Goal: Information Seeking & Learning: Understand process/instructions

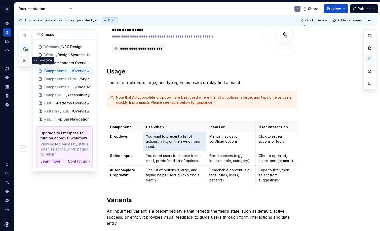
click at [25, 60] on button "button" at bounding box center [24, 60] width 9 height 9
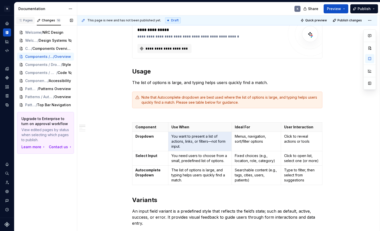
click at [27, 20] on div "Pages" at bounding box center [25, 20] width 15 height 4
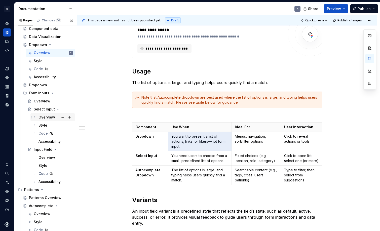
scroll to position [270, 0]
click at [46, 109] on div "Select Input" at bounding box center [43, 108] width 19 height 5
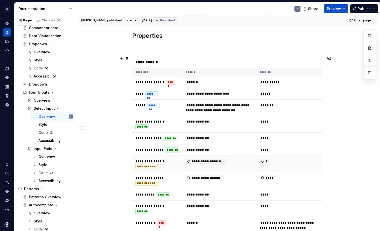
scroll to position [710, 0]
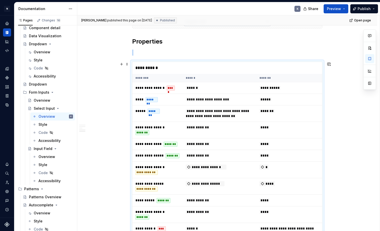
click at [175, 67] on div "**********" at bounding box center [227, 68] width 190 height 12
click at [372, 85] on button "button" at bounding box center [369, 83] width 9 height 9
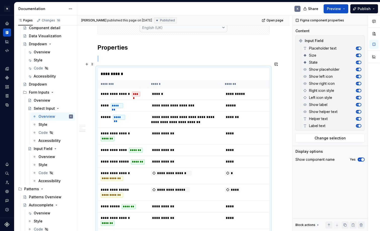
type textarea "*"
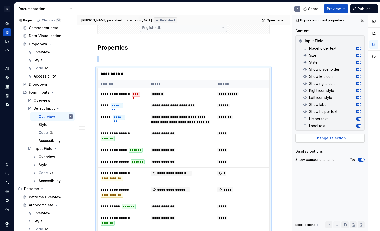
click at [322, 138] on span "Change selection" at bounding box center [330, 138] width 31 height 5
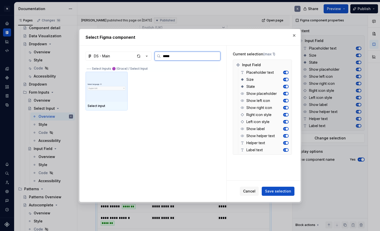
type input "******"
click at [119, 90] on img at bounding box center [107, 87] width 38 height 17
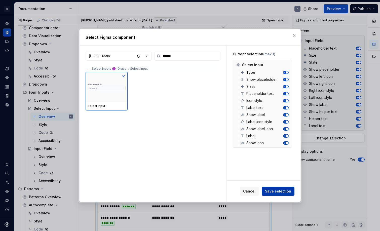
click at [277, 192] on span "Save selection" at bounding box center [278, 191] width 26 height 5
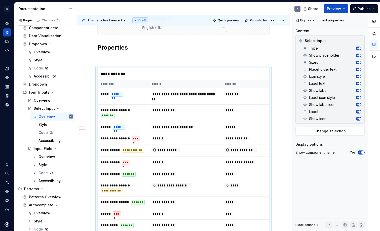
scroll to position [611, 0]
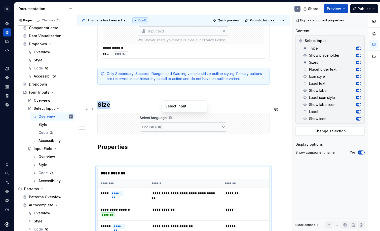
click at [234, 114] on div at bounding box center [184, 123] width 172 height 21
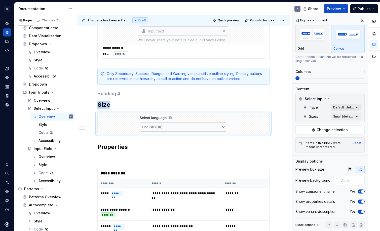
scroll to position [14, 0]
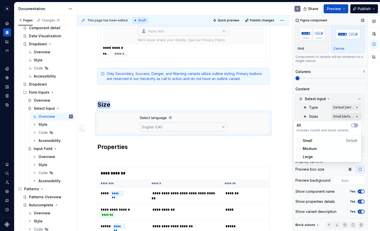
click at [353, 118] on div "Comments Open comments No comments yet Select ‘Comment’ from the block context …" at bounding box center [336, 123] width 88 height 216
click at [354, 126] on span "button" at bounding box center [353, 125] width 3 height 3
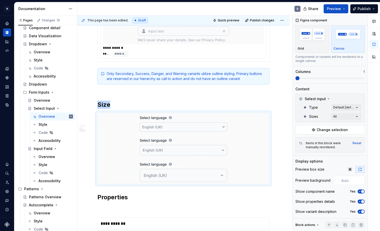
click at [286, 117] on html "N Product Design K Design system data Documentation K Share Preview Publish Pag…" at bounding box center [190, 115] width 380 height 231
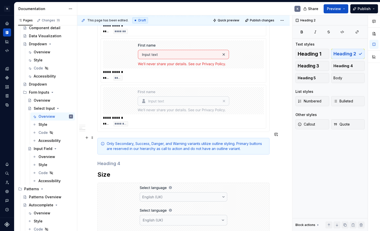
scroll to position [533, 0]
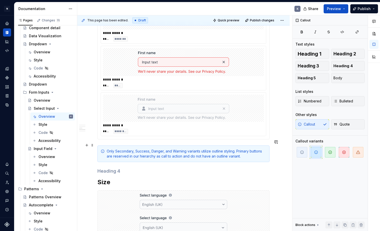
click at [248, 149] on div "Only Secondary, Success, Danger, and Warning variants utilize outline styling. …" at bounding box center [187, 154] width 160 height 10
click at [94, 144] on span at bounding box center [92, 145] width 4 height 7
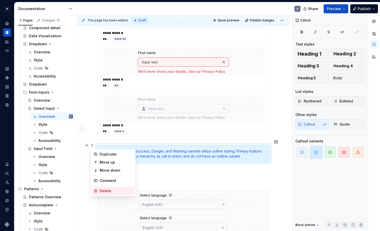
click at [103, 190] on div "Delete" at bounding box center [116, 191] width 33 height 5
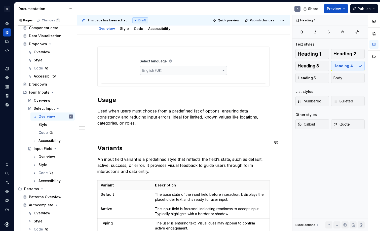
scroll to position [0, 0]
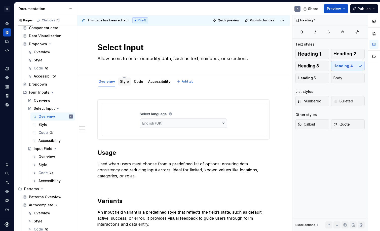
click at [126, 82] on link "Style" at bounding box center [124, 81] width 9 height 4
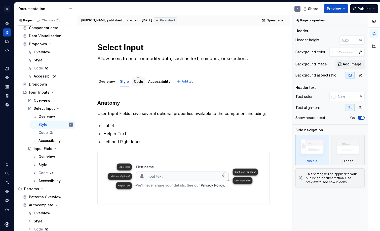
click at [138, 80] on link "Code" at bounding box center [138, 81] width 9 height 4
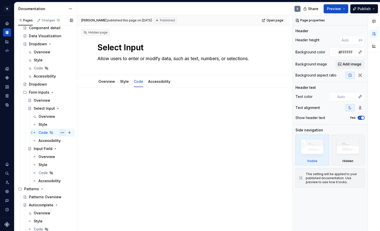
click at [62, 132] on button "Page tree" at bounding box center [62, 132] width 7 height 7
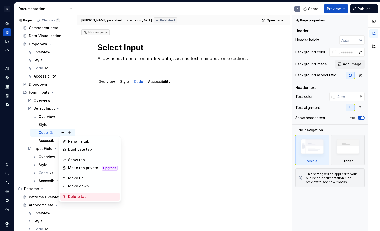
click at [81, 196] on div "Delete tab" at bounding box center [92, 196] width 49 height 5
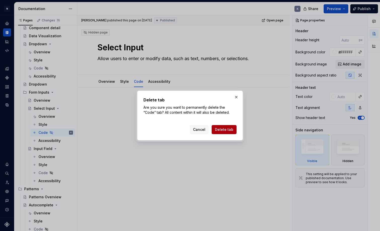
click at [219, 131] on span "Delete tab" at bounding box center [224, 129] width 18 height 5
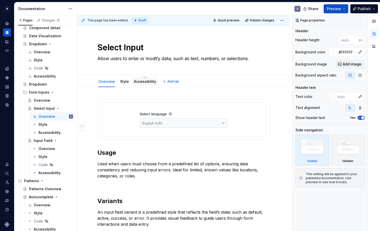
click at [145, 81] on link "Accessibility" at bounding box center [145, 81] width 22 height 4
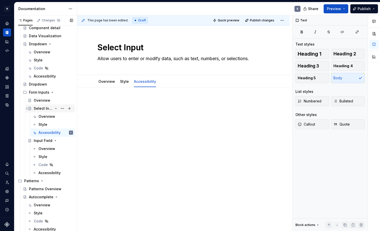
click at [48, 106] on div "Select Input" at bounding box center [43, 108] width 19 height 5
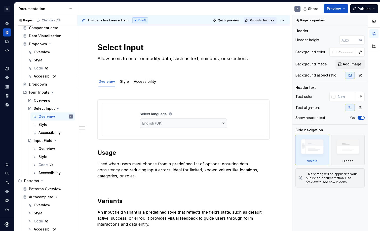
click at [267, 19] on span "Publish changes" at bounding box center [262, 20] width 24 height 4
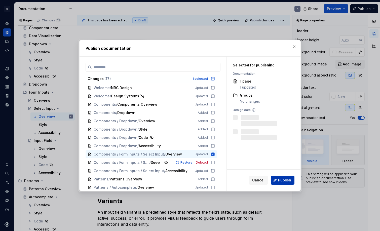
click at [280, 180] on span "Publish" at bounding box center [284, 180] width 13 height 5
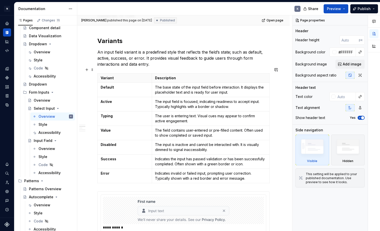
scroll to position [171, 0]
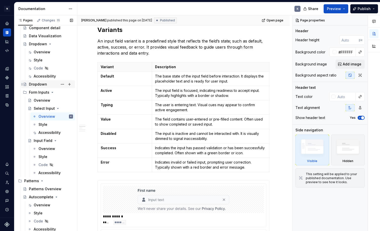
click at [44, 84] on div "Dropdown" at bounding box center [38, 84] width 18 height 5
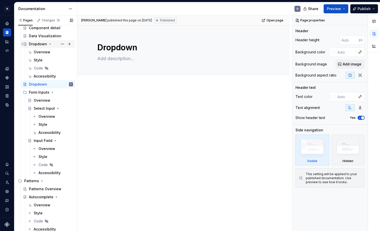
click at [40, 43] on div "Dropdown" at bounding box center [38, 44] width 18 height 5
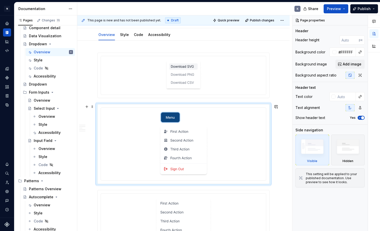
scroll to position [46, 0]
type textarea "*"
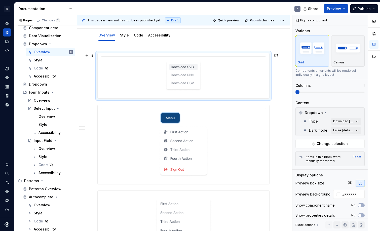
click at [208, 79] on div at bounding box center [183, 76] width 161 height 34
click at [358, 113] on button "button" at bounding box center [359, 112] width 7 height 7
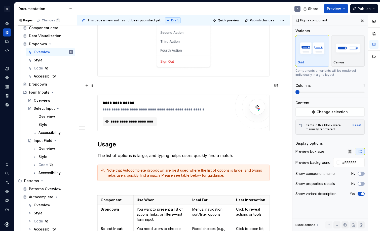
scroll to position [212, 0]
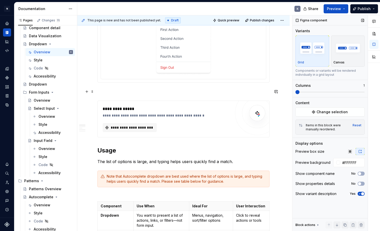
click at [156, 94] on p at bounding box center [183, 92] width 172 height 6
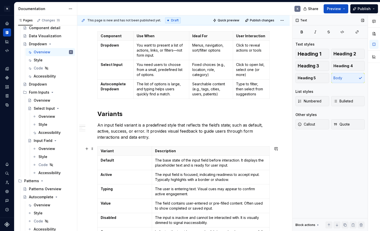
scroll to position [379, 0]
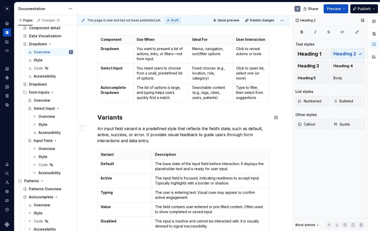
click at [109, 109] on div "**********" at bounding box center [183, 141] width 172 height 840
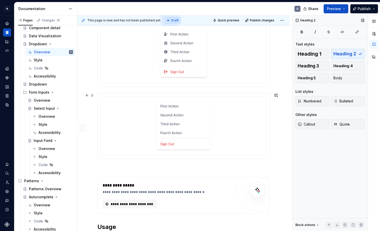
scroll to position [166, 0]
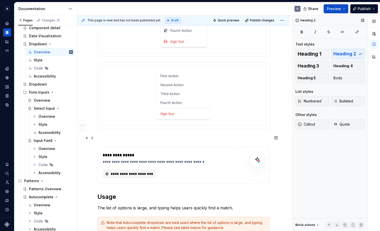
click at [145, 135] on p at bounding box center [183, 138] width 172 height 6
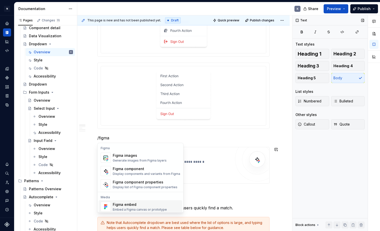
click at [136, 205] on div "Figma embed" at bounding box center [140, 204] width 54 height 5
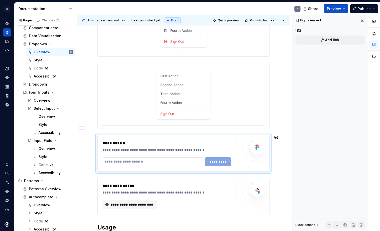
click at [165, 162] on input "text" at bounding box center [153, 161] width 100 height 9
paste input "**********"
type input "**********"
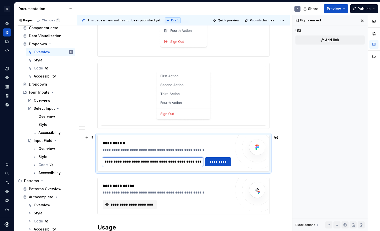
type textarea "*"
type input "**********"
click at [213, 162] on span "*********" at bounding box center [218, 161] width 20 height 5
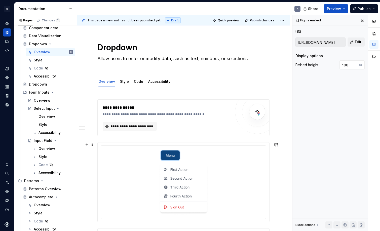
scroll to position [0, 0]
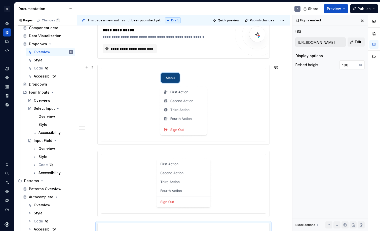
scroll to position [77, 0]
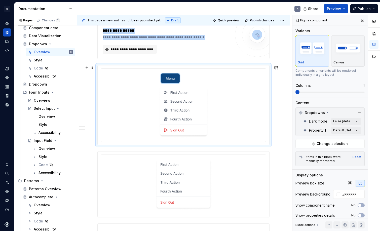
click at [186, 93] on img at bounding box center [183, 105] width 49 height 65
click at [238, 85] on div at bounding box center [183, 105] width 161 height 69
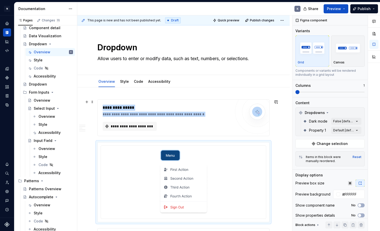
scroll to position [0, 0]
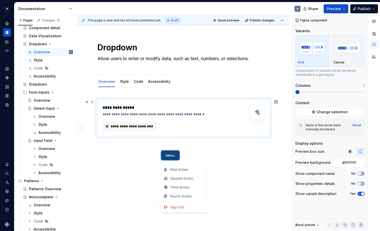
click at [214, 111] on div "**********" at bounding box center [168, 108] width 131 height 6
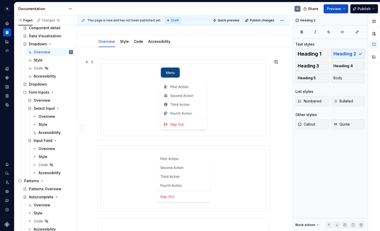
scroll to position [41, 0]
click at [212, 166] on img at bounding box center [183, 177] width 56 height 51
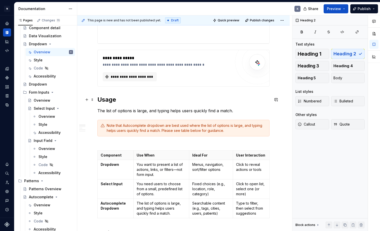
scroll to position [236, 0]
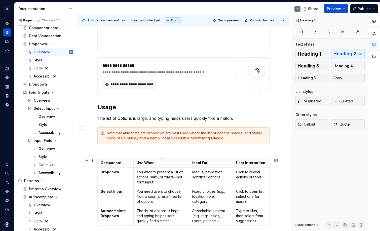
click at [147, 172] on p "You want to present a list of actions, links, or filters—not form input." at bounding box center [161, 177] width 49 height 15
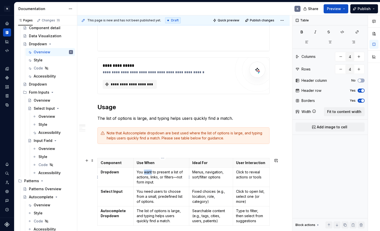
click at [147, 172] on p "You want to present a list of actions, links, or filters—not form input." at bounding box center [161, 177] width 49 height 15
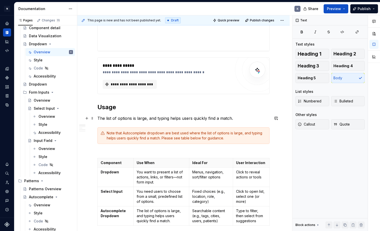
click at [146, 118] on p "The list of options is large, and typing helps users quickly find a match." at bounding box center [183, 118] width 172 height 6
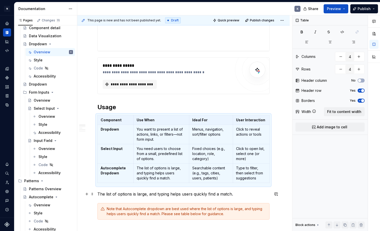
click at [110, 194] on p "The list of options is large, and typing helps users quickly find a match." at bounding box center [183, 194] width 172 height 6
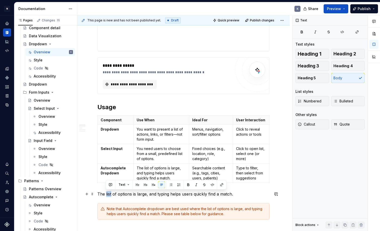
click at [110, 194] on p "The list of options is large, and typing helps users quickly find a match." at bounding box center [183, 194] width 172 height 6
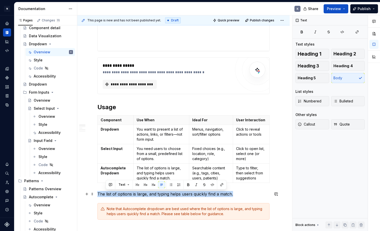
click at [110, 194] on p "The list of options is large, and typing helps users quickly find a match." at bounding box center [183, 194] width 172 height 6
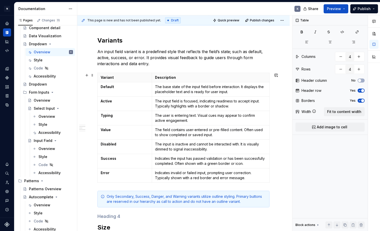
scroll to position [424, 0]
click at [93, 42] on span at bounding box center [92, 40] width 4 height 7
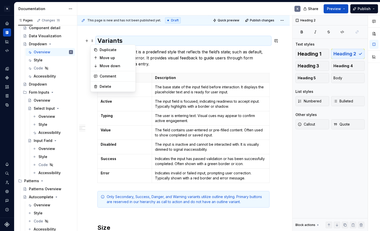
click at [150, 56] on p "An input field variant is a predefined style that reflects the field’s state; s…" at bounding box center [183, 58] width 172 height 18
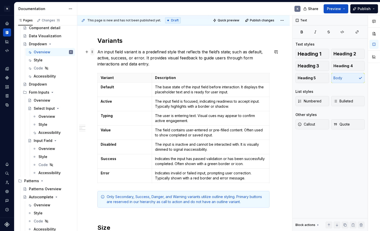
click at [93, 53] on span at bounding box center [92, 51] width 4 height 7
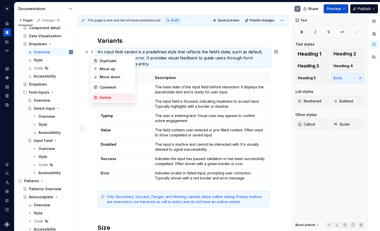
click at [107, 96] on div "Delete" at bounding box center [116, 97] width 33 height 5
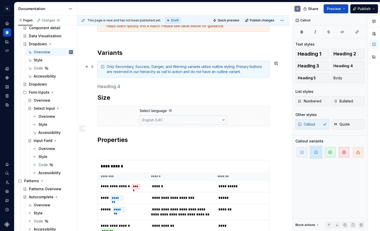
scroll to position [410, 0]
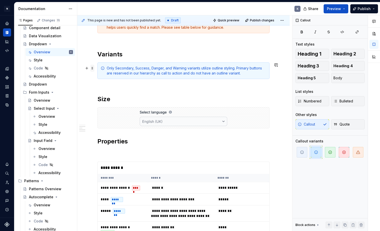
click at [93, 68] on span at bounding box center [92, 68] width 4 height 7
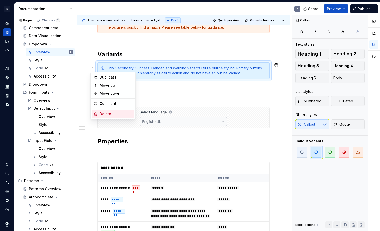
click at [103, 113] on div "Delete" at bounding box center [116, 114] width 33 height 5
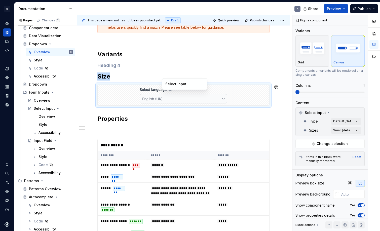
click at [107, 86] on div at bounding box center [184, 95] width 172 height 21
click at [324, 113] on span "Select input" at bounding box center [315, 112] width 21 height 5
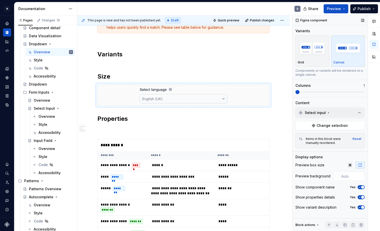
click at [324, 113] on span "Select input" at bounding box center [315, 112] width 21 height 5
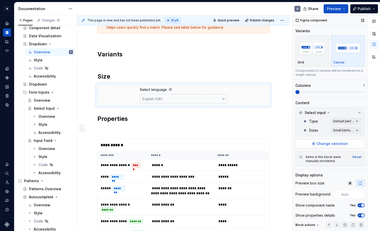
click at [321, 143] on span "Change selection" at bounding box center [332, 143] width 31 height 5
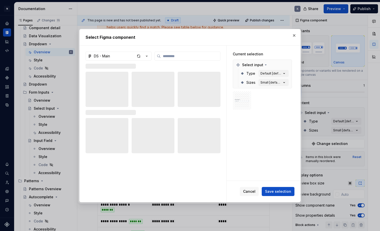
type textarea "*"
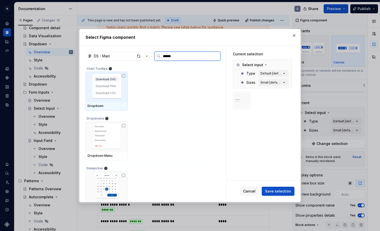
type input "********"
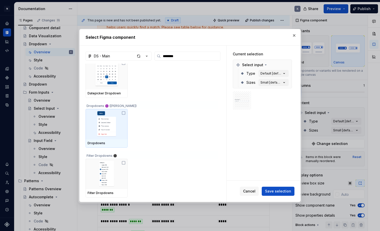
scroll to position [98, 0]
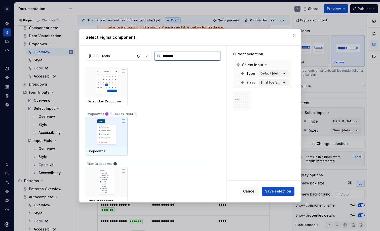
click at [125, 120] on icon at bounding box center [124, 121] width 4 height 4
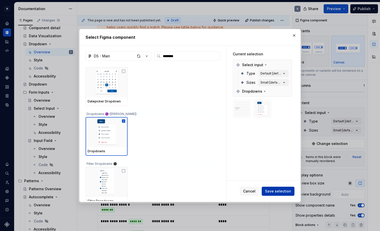
click at [275, 192] on span "Save selection" at bounding box center [278, 191] width 26 height 5
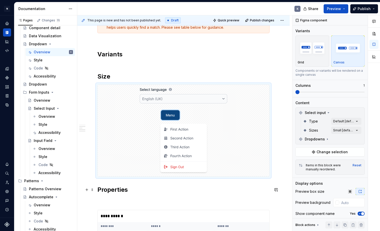
type textarea "*"
click at [359, 113] on button "button" at bounding box center [359, 112] width 7 height 7
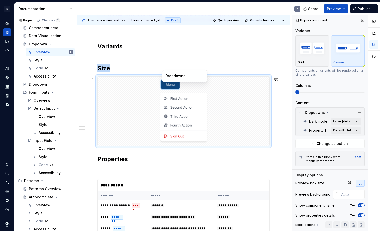
scroll to position [419, 0]
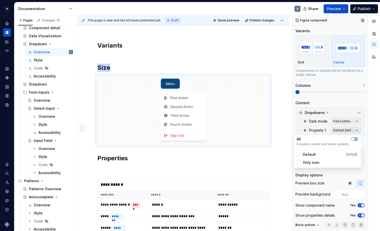
click at [348, 132] on div "Comments Open comments No comments yet Select ‘Comment’ from the block context …" at bounding box center [336, 123] width 88 height 216
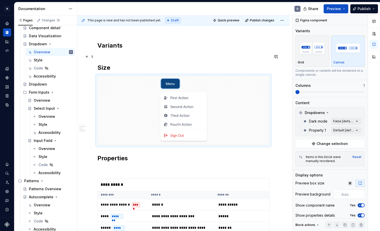
click at [255, 55] on h4 at bounding box center [183, 57] width 172 height 6
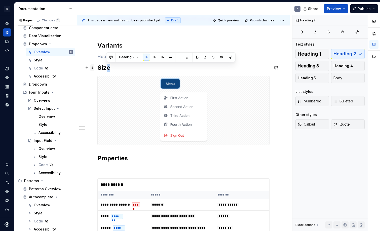
drag, startPoint x: 113, startPoint y: 68, endPoint x: 94, endPoint y: 65, distance: 19.6
click at [97, 65] on div "**********" at bounding box center [183, 30] width 172 height 698
click at [96, 65] on div "**********" at bounding box center [183, 58] width 212 height 780
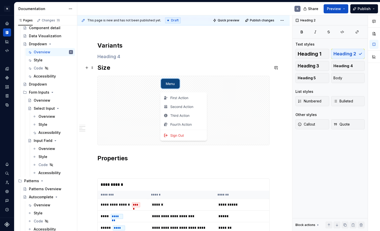
click at [106, 66] on h2 "Size" at bounding box center [183, 68] width 172 height 8
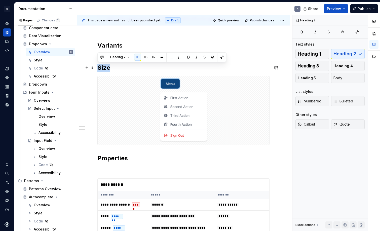
click at [106, 66] on h2 "Size" at bounding box center [183, 68] width 172 height 8
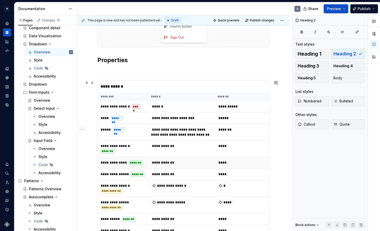
scroll to position [468, 0]
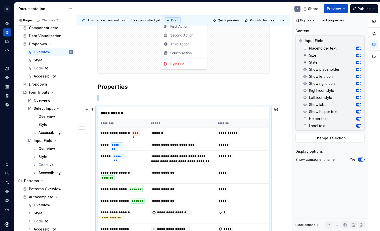
click at [157, 119] on th "******" at bounding box center [181, 123] width 66 height 8
click at [326, 137] on span "Change selection" at bounding box center [330, 138] width 31 height 5
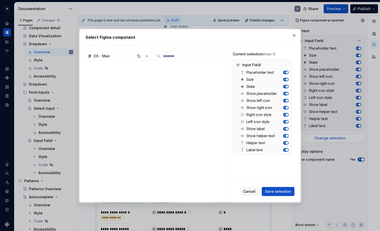
type textarea "*"
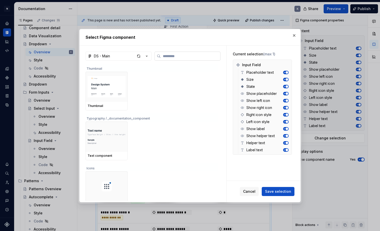
click at [204, 57] on input "search" at bounding box center [190, 56] width 59 height 5
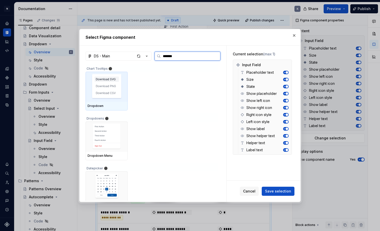
type input "********"
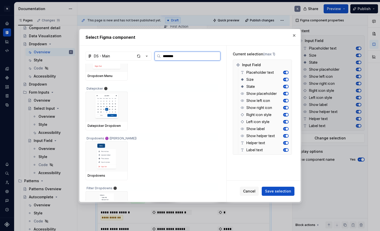
scroll to position [83, 0]
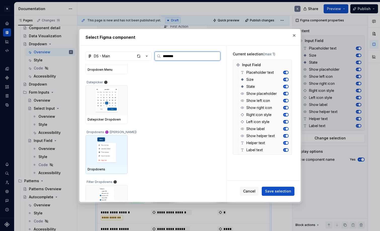
click at [112, 144] on img at bounding box center [107, 150] width 38 height 26
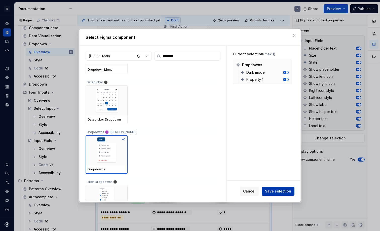
click at [274, 191] on span "Save selection" at bounding box center [278, 191] width 26 height 5
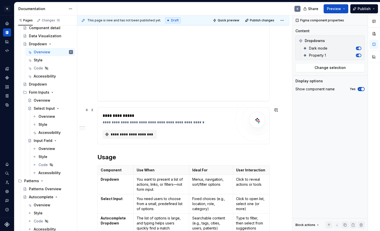
scroll to position [-6, 0]
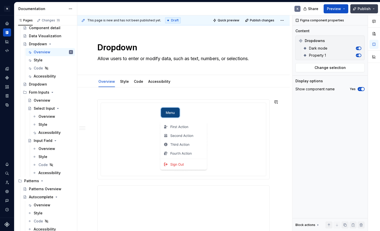
click at [361, 9] on span "Publish" at bounding box center [364, 8] width 13 height 5
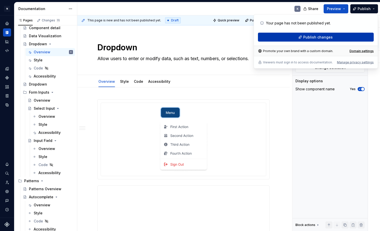
click at [336, 36] on button "Publish changes" at bounding box center [316, 37] width 116 height 9
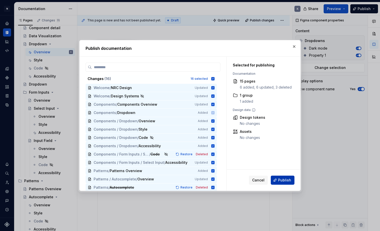
click at [280, 178] on span "Publish" at bounding box center [284, 180] width 13 height 5
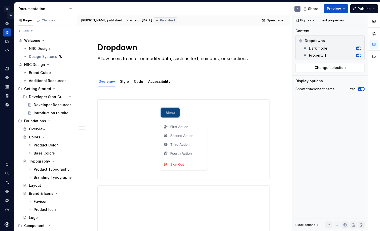
click at [11, 16] on button "Expand sidebar" at bounding box center [10, 15] width 7 height 7
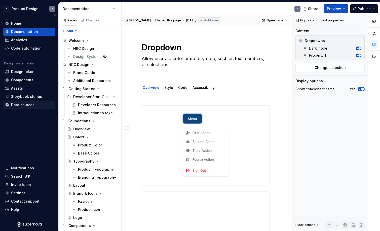
click at [31, 104] on div "Data sources" at bounding box center [22, 104] width 23 height 5
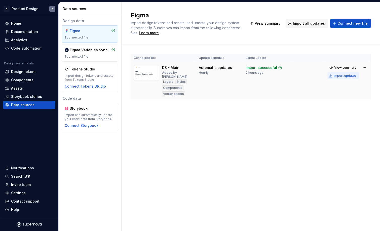
click at [344, 77] on div "Import updates" at bounding box center [345, 76] width 23 height 4
click at [332, 76] on button "Import updates" at bounding box center [342, 75] width 31 height 7
click at [259, 147] on div "Figma Import design tokens and assets, and update your design system automatica…" at bounding box center [251, 116] width 259 height 229
click at [22, 32] on div "Documentation" at bounding box center [24, 31] width 27 height 5
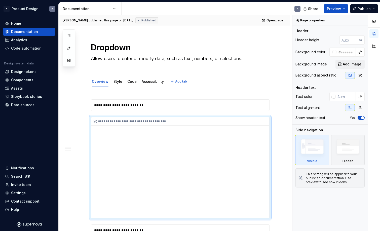
type textarea "*"
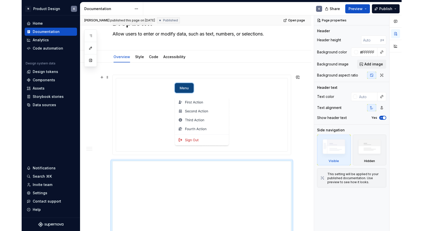
scroll to position [39, 0]
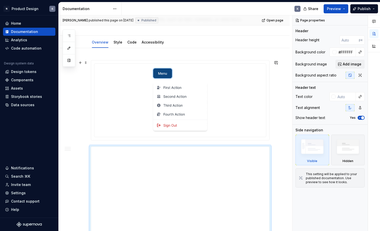
click at [229, 111] on div at bounding box center [180, 100] width 168 height 69
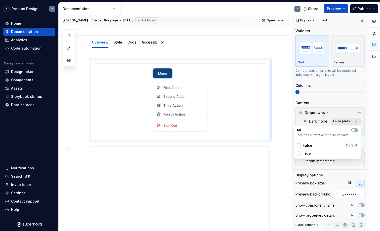
click at [345, 121] on div "Comments Open comments No comments yet Select ‘Comment’ from the block context …" at bounding box center [336, 123] width 88 height 216
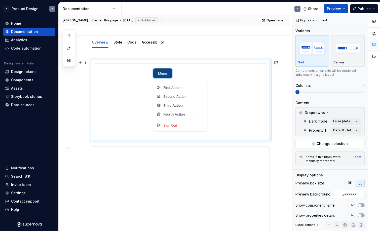
click at [257, 89] on html "N Product Design K Home Documentation Analytics Code automation Design system d…" at bounding box center [190, 115] width 380 height 231
click at [357, 129] on div "Comments Open comments No comments yet Select ‘Comment’ from the block context …" at bounding box center [336, 123] width 88 height 216
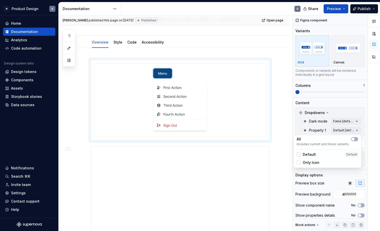
click at [299, 155] on div at bounding box center [299, 155] width 4 height 4
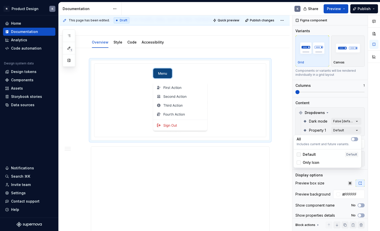
click at [299, 155] on icon at bounding box center [299, 155] width 0 height 0
click at [353, 138] on span "button" at bounding box center [353, 139] width 3 height 3
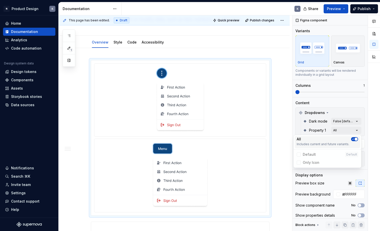
click at [353, 138] on icon "button" at bounding box center [353, 139] width 4 height 3
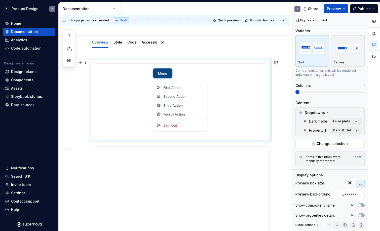
click at [281, 96] on html "N Product Design K Home Documentation Analytics Code automation Design system d…" at bounding box center [190, 115] width 380 height 231
click at [23, 105] on div "Data sources" at bounding box center [22, 104] width 23 height 5
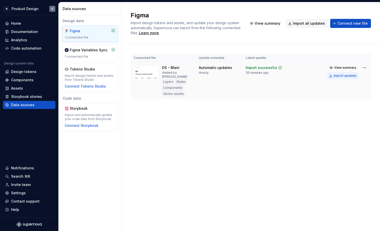
click at [339, 75] on div "Import updates" at bounding box center [345, 76] width 23 height 4
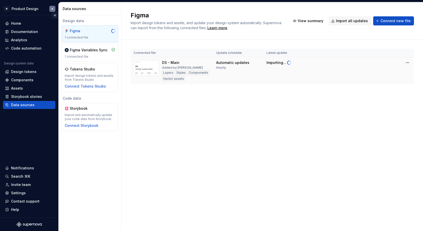
click at [55, 15] on button "Collapse sidebar" at bounding box center [54, 15] width 7 height 7
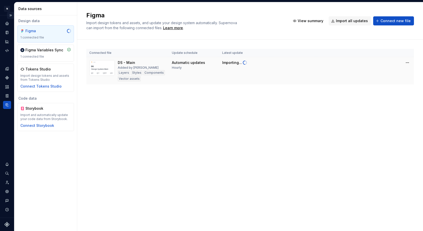
click at [11, 14] on button "Expand sidebar" at bounding box center [10, 15] width 7 height 7
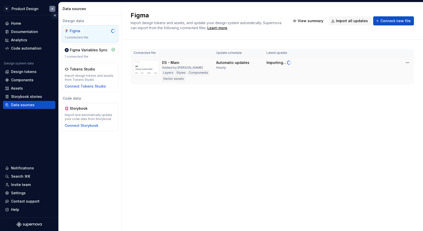
click at [56, 16] on button "Collapse sidebar" at bounding box center [54, 15] width 7 height 7
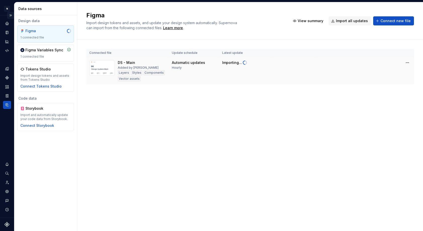
click at [10, 15] on button "Expand sidebar" at bounding box center [10, 15] width 7 height 7
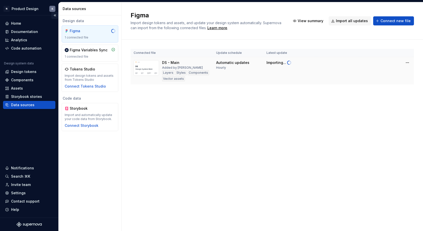
click at [55, 15] on button "Collapse sidebar" at bounding box center [54, 15] width 7 height 7
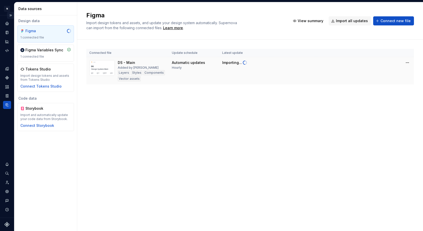
click at [12, 15] on button "Expand sidebar" at bounding box center [10, 15] width 7 height 7
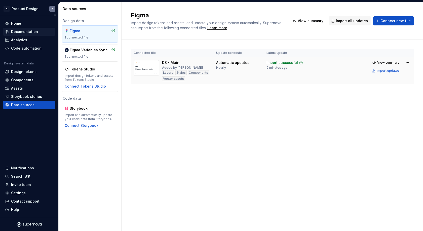
click at [28, 30] on div "Documentation" at bounding box center [24, 31] width 27 height 5
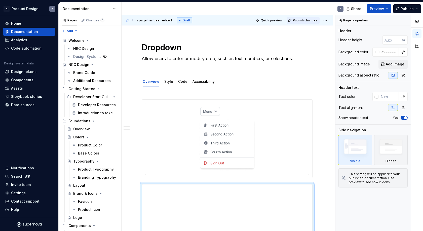
click at [302, 20] on span "Publish changes" at bounding box center [305, 20] width 24 height 4
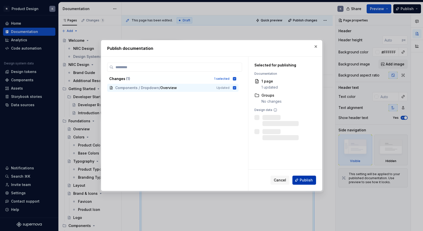
click at [301, 180] on span "Publish" at bounding box center [306, 180] width 13 height 5
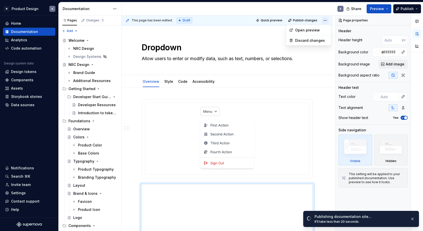
click at [328, 20] on html "N Product Design K Home Documentation Analytics Code automation Design system d…" at bounding box center [211, 115] width 423 height 231
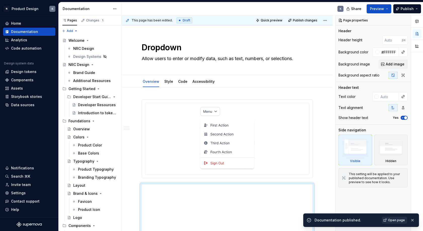
click at [380, 219] on span "Open page" at bounding box center [396, 220] width 17 height 4
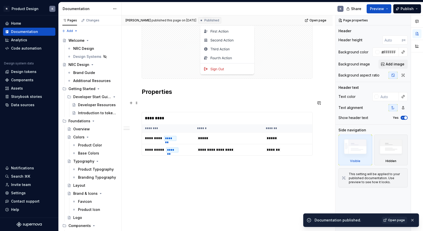
scroll to position [460, 0]
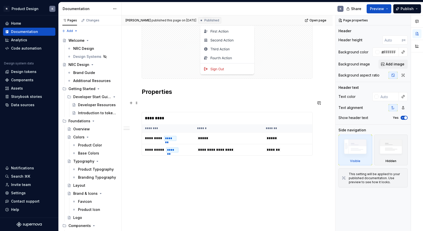
type textarea "*"
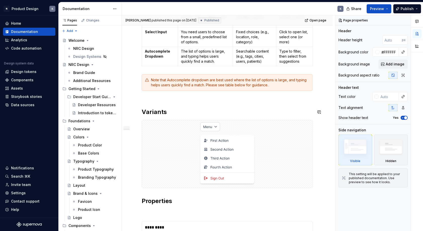
scroll to position [351, 0]
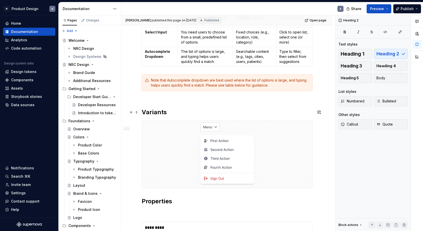
click at [161, 95] on div "**********" at bounding box center [227, 7] width 171 height 517
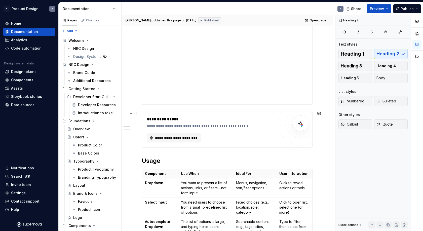
scroll to position [176, 0]
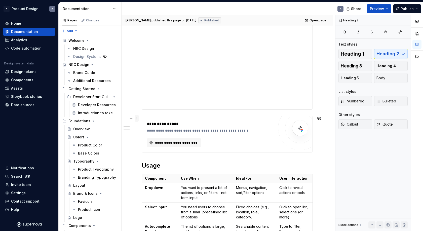
click at [136, 117] on span at bounding box center [137, 118] width 4 height 7
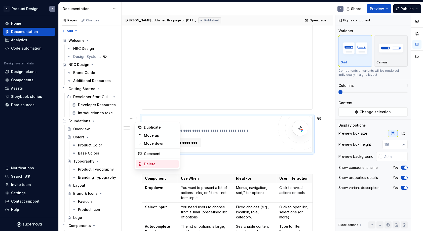
click at [159, 163] on div "Delete" at bounding box center [160, 164] width 33 height 5
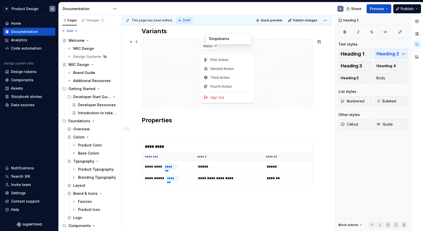
scroll to position [354, 0]
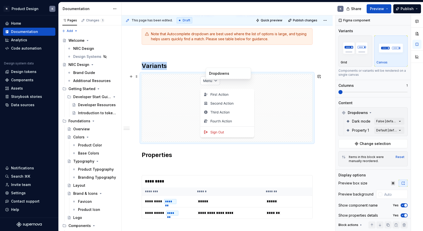
click at [242, 101] on img at bounding box center [227, 108] width 56 height 64
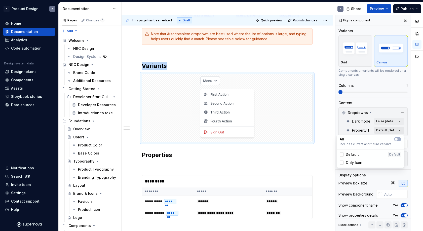
click at [380, 130] on div "Comments Open comments No comments yet Select ‘Comment’ from the block context …" at bounding box center [380, 123] width 88 height 216
click at [290, 117] on html "N Product Design K Home Documentation Analytics Code automation Design system d…" at bounding box center [211, 115] width 423 height 231
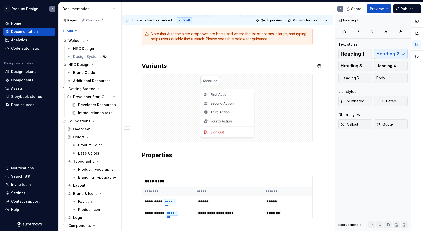
click at [290, 66] on h2 "Variants" at bounding box center [227, 66] width 171 height 8
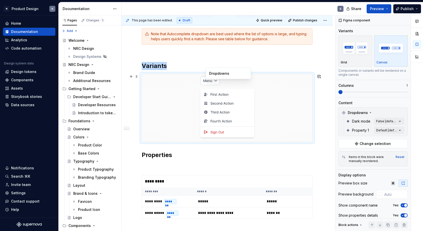
click at [304, 98] on div at bounding box center [227, 108] width 170 height 68
click at [380, 143] on span "Change selection" at bounding box center [375, 143] width 31 height 5
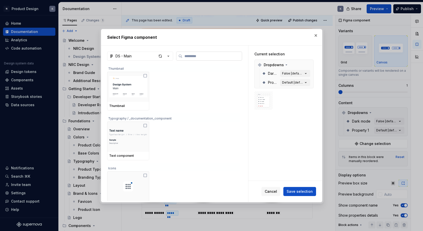
click at [220, 55] on input "search" at bounding box center [211, 56] width 59 height 5
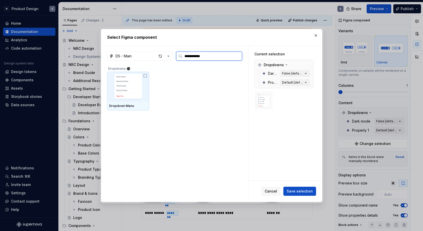
type input "**********"
click at [145, 76] on icon at bounding box center [145, 76] width 4 height 4
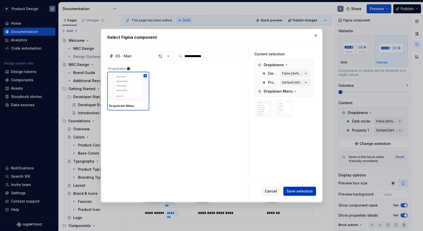
click at [303, 192] on span "Save selection" at bounding box center [300, 191] width 26 height 5
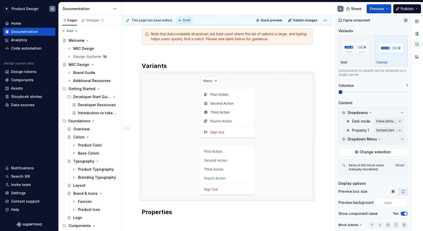
click at [379, 139] on icon at bounding box center [379, 139] width 1 height 1
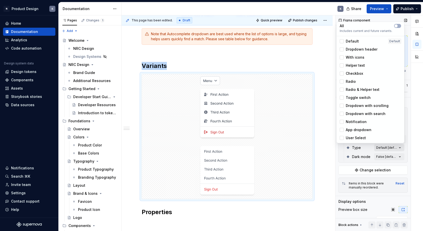
click at [380, 148] on div "Comments Open comments No comments yet Select ‘Comment’ from the block context …" at bounding box center [380, 123] width 88 height 216
type textarea "*"
click at [342, 42] on div at bounding box center [342, 41] width 4 height 4
click at [342, 48] on div at bounding box center [342, 49] width 4 height 4
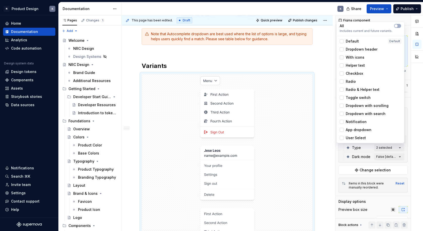
click at [342, 57] on div at bounding box center [342, 57] width 4 height 4
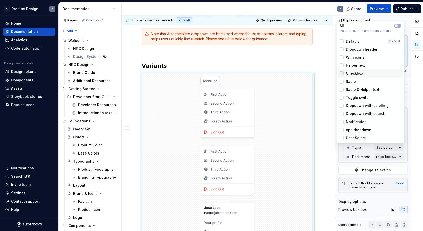
click at [343, 74] on div at bounding box center [342, 73] width 4 height 4
click at [343, 81] on div at bounding box center [342, 82] width 4 height 4
click at [342, 89] on div at bounding box center [342, 90] width 4 height 4
click at [343, 97] on div at bounding box center [342, 98] width 4 height 4
click at [342, 65] on div at bounding box center [342, 65] width 4 height 4
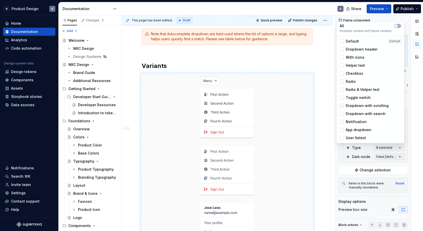
click at [343, 106] on div at bounding box center [342, 106] width 4 height 4
click at [343, 115] on div at bounding box center [342, 114] width 4 height 4
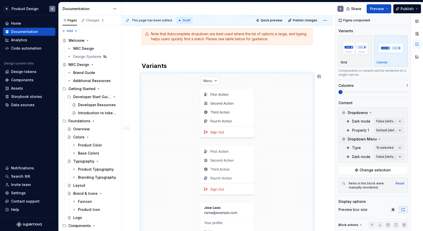
click at [320, 108] on html "N Product Design K Home Documentation Analytics Code automation Design system d…" at bounding box center [211, 115] width 423 height 231
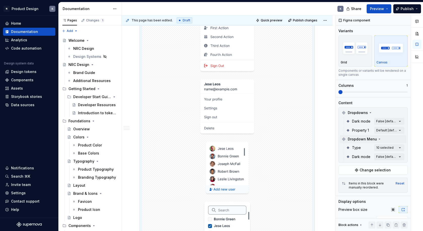
scroll to position [525, 0]
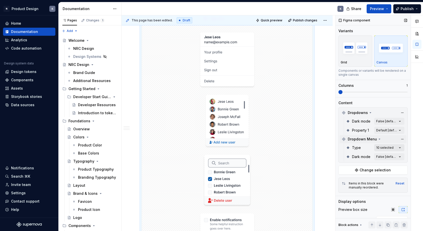
click at [380, 145] on div "Comments Open comments No comments yet Select ‘Comment’ from the block context …" at bounding box center [380, 123] width 88 height 216
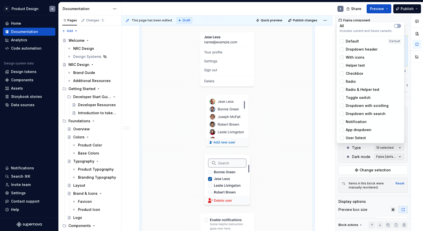
click at [342, 57] on polyline at bounding box center [342, 57] width 0 height 0
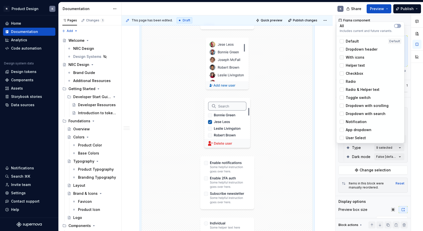
click at [342, 58] on div at bounding box center [342, 57] width 4 height 4
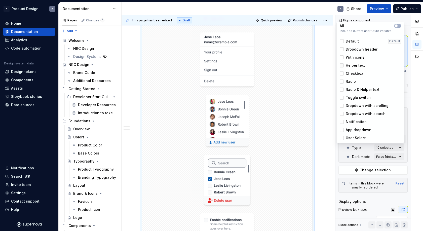
click at [342, 65] on icon at bounding box center [342, 65] width 0 height 0
click at [343, 66] on div at bounding box center [342, 65] width 4 height 4
click at [342, 74] on icon at bounding box center [342, 74] width 0 height 0
click at [342, 74] on div at bounding box center [342, 73] width 4 height 4
click at [342, 82] on icon at bounding box center [342, 82] width 0 height 0
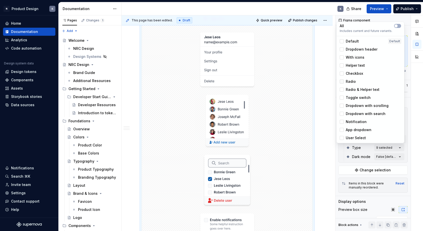
click at [343, 81] on div at bounding box center [342, 82] width 4 height 4
click at [342, 90] on icon at bounding box center [342, 90] width 0 height 0
click at [341, 89] on div at bounding box center [342, 90] width 4 height 4
click at [341, 95] on div "Toggle switch" at bounding box center [355, 97] width 31 height 5
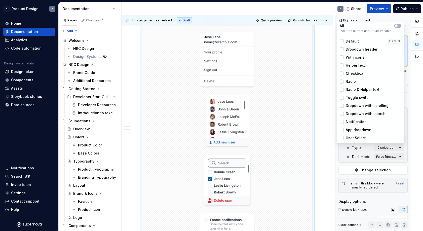
click at [342, 106] on icon at bounding box center [342, 106] width 0 height 0
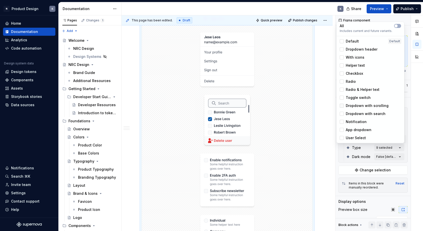
click at [342, 104] on div at bounding box center [342, 106] width 4 height 4
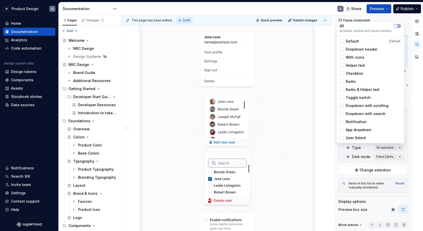
click at [342, 106] on icon at bounding box center [342, 106] width 0 height 0
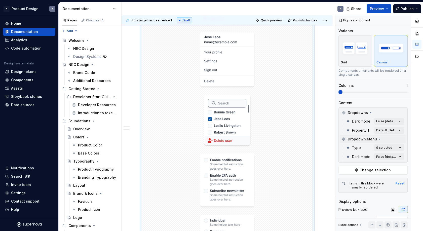
click at [322, 133] on html "N Product Design K Home Documentation Analytics Code automation Design system d…" at bounding box center [211, 115] width 423 height 231
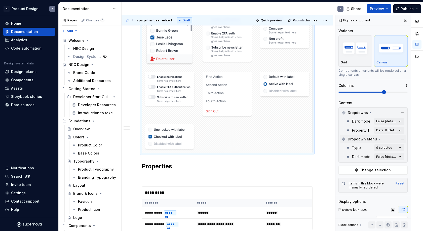
scroll to position [413, 0]
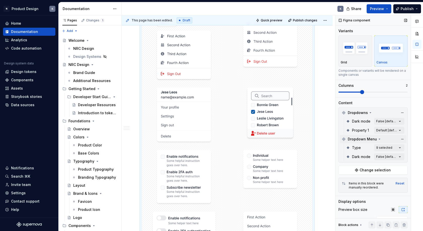
click at [365, 93] on span at bounding box center [373, 92] width 69 height 4
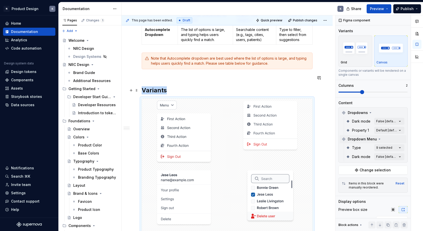
scroll to position [336, 0]
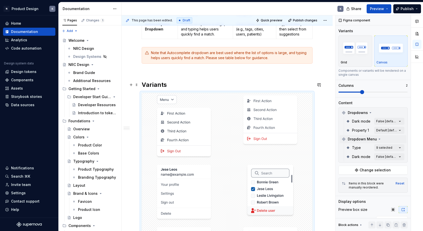
click at [143, 84] on h2 "Variants" at bounding box center [227, 85] width 171 height 8
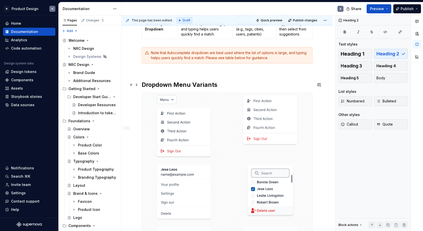
click at [224, 82] on h2 "Dropdown Menu Variants" at bounding box center [227, 85] width 171 height 8
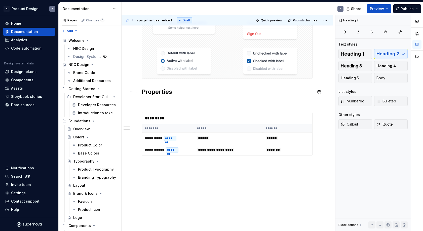
scroll to position [634, 0]
click at [175, 105] on p at bounding box center [227, 103] width 171 height 6
click at [220, 101] on p at bounding box center [227, 103] width 171 height 6
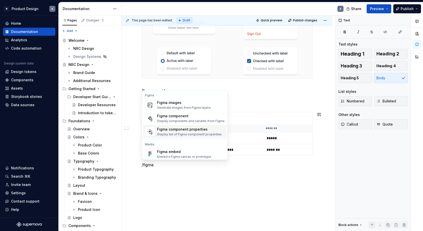
click at [203, 130] on div "Figma component properties" at bounding box center [189, 129] width 65 height 5
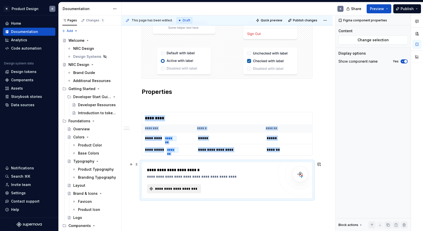
type textarea "*"
click at [189, 189] on span "**********" at bounding box center [176, 188] width 44 height 5
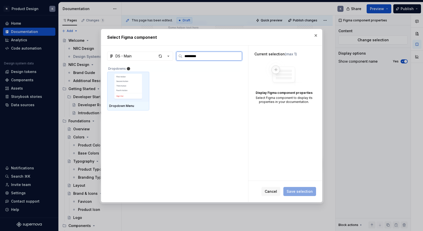
type input "**********"
click at [137, 92] on img at bounding box center [128, 87] width 38 height 26
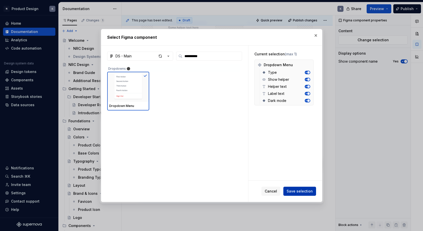
click at [297, 193] on span "Save selection" at bounding box center [300, 191] width 26 height 5
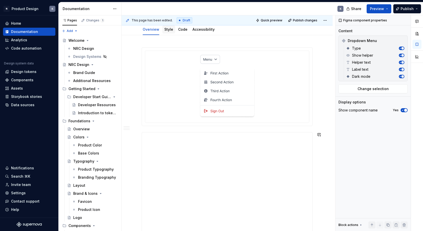
scroll to position [0, 0]
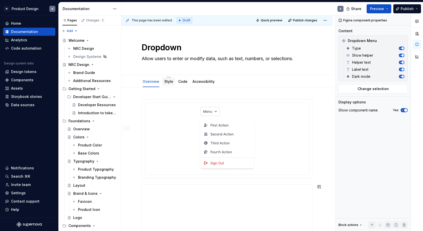
click at [169, 81] on link "Style" at bounding box center [168, 81] width 9 height 4
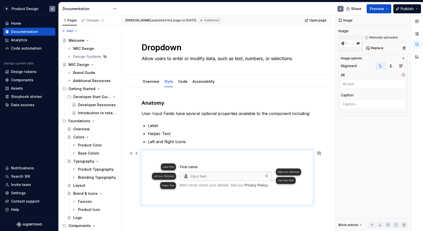
click at [221, 164] on img at bounding box center [227, 177] width 170 height 53
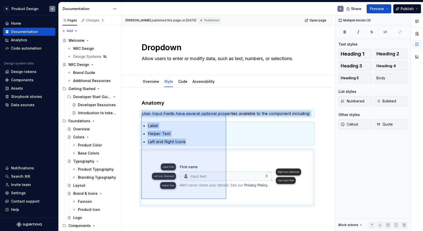
drag, startPoint x: 141, startPoint y: 114, endPoint x: 226, endPoint y: 204, distance: 123.6
click at [226, 204] on div "[PERSON_NAME] published this page on [DATE] Published Open page Dropdown Allow …" at bounding box center [229, 123] width 214 height 216
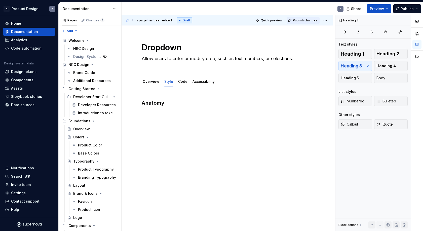
click at [309, 19] on span "Publish changes" at bounding box center [305, 20] width 24 height 4
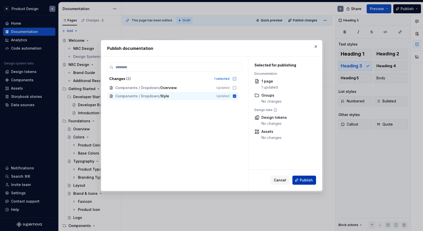
click at [306, 181] on span "Publish" at bounding box center [306, 180] width 13 height 5
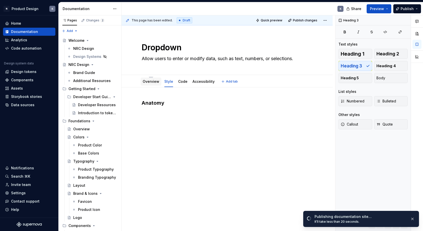
click at [154, 81] on link "Overview" at bounding box center [151, 81] width 17 height 4
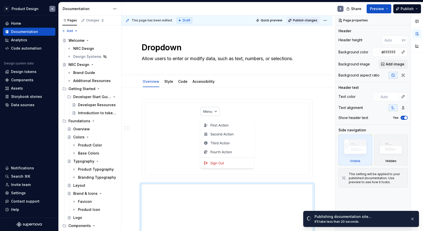
click at [304, 19] on span "Publish changes" at bounding box center [305, 20] width 24 height 4
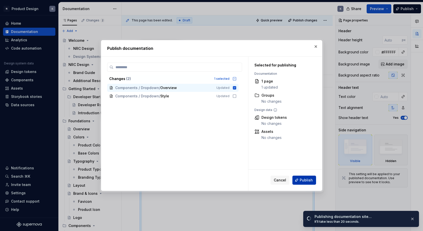
click at [301, 182] on span "Publish" at bounding box center [306, 180] width 13 height 5
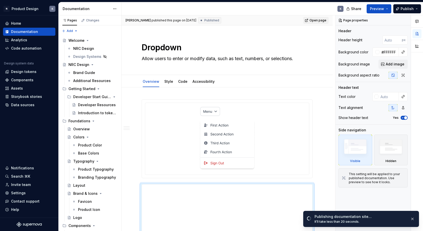
click at [318, 18] on link "Open page" at bounding box center [315, 20] width 25 height 7
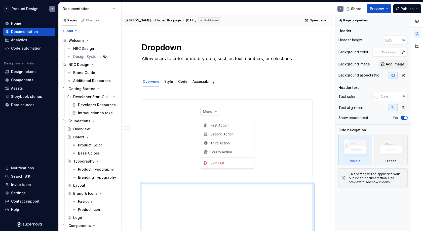
type textarea "*"
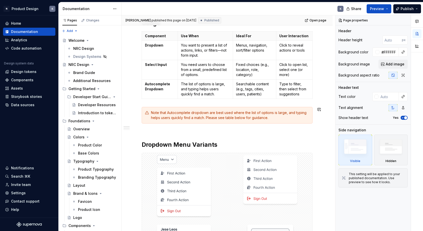
scroll to position [289, 0]
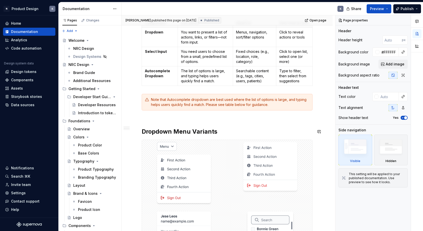
click at [181, 121] on div "**********" at bounding box center [227, 211] width 171 height 800
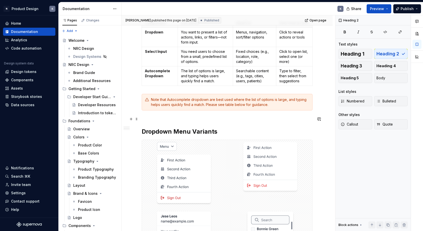
click at [178, 118] on div at bounding box center [227, 118] width 171 height 2
click at [173, 113] on div "**********" at bounding box center [227, 211] width 171 height 800
click at [172, 119] on div "**********" at bounding box center [227, 211] width 171 height 800
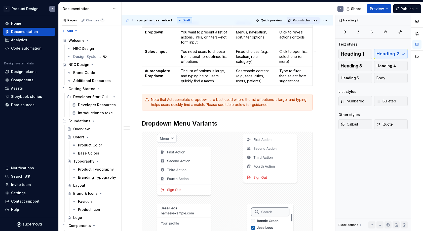
click at [301, 20] on span "Publish changes" at bounding box center [305, 20] width 24 height 4
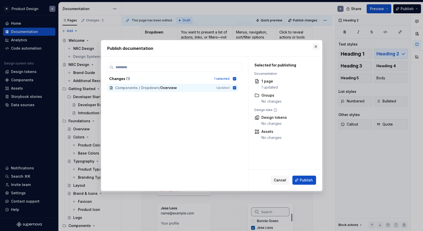
click at [316, 47] on button "button" at bounding box center [315, 46] width 7 height 7
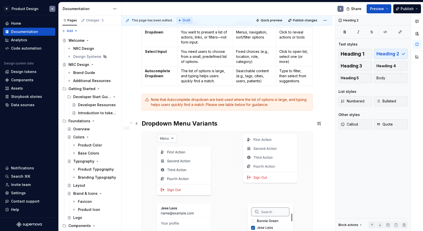
click at [143, 123] on h2 "Dropdown Menu Variants" at bounding box center [227, 124] width 171 height 8
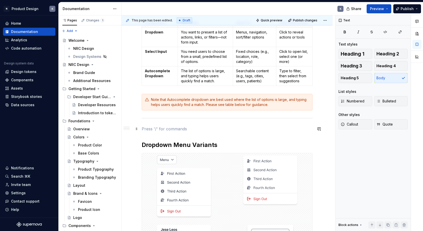
click at [173, 131] on p at bounding box center [227, 129] width 171 height 6
click at [196, 103] on div "Note that Autocomplete dropdown are best used where the list of options is larg…" at bounding box center [230, 102] width 158 height 10
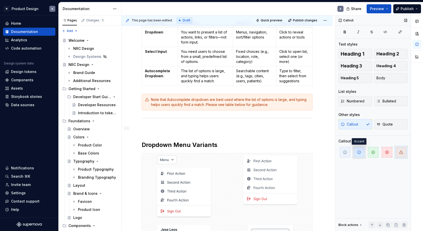
click at [356, 151] on span "button" at bounding box center [359, 152] width 11 height 11
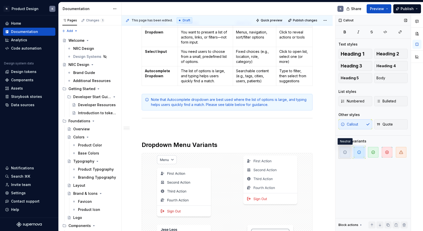
click at [343, 151] on icon "button" at bounding box center [345, 152] width 4 height 4
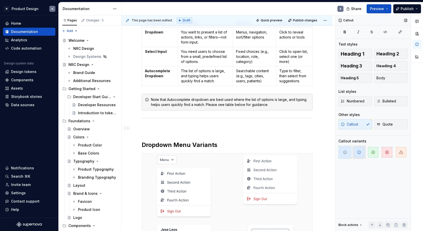
click at [360, 153] on icon "button" at bounding box center [359, 152] width 3 height 3
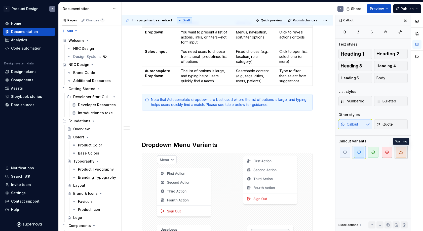
click at [380, 150] on icon "button" at bounding box center [401, 152] width 4 height 4
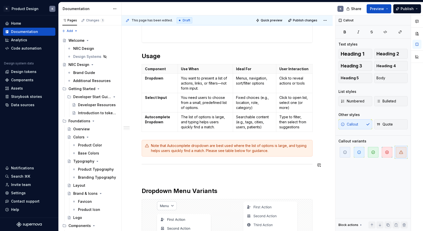
scroll to position [233, 0]
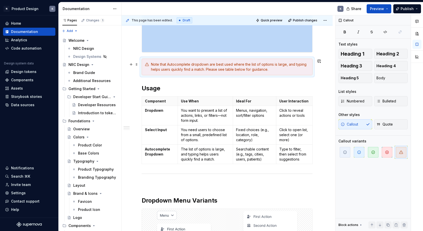
click at [210, 63] on div "Note that Autocomplete dropdown are best used where the list of options is larg…" at bounding box center [230, 67] width 158 height 10
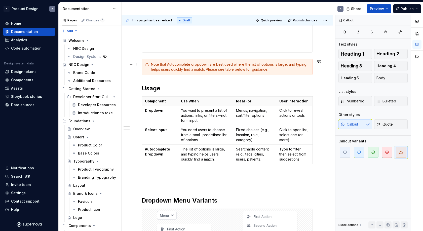
click at [213, 64] on div "Note that Autocomplete dropdown are best used where the list of options is larg…" at bounding box center [230, 67] width 158 height 10
click at [207, 64] on div "Note that Autocomplete dropdown are best used where the list of options is larg…" at bounding box center [230, 67] width 158 height 10
click at [271, 70] on div "Note that Autocomplete dropdowns are best used where the list of options is lar…" at bounding box center [230, 67] width 158 height 10
click at [208, 64] on div "Note that Autocomplete dropdown are best used where the list of options is larg…" at bounding box center [230, 67] width 158 height 10
click at [215, 64] on div "Note that Autocomplete dropdowns are best used where the list of options is lar…" at bounding box center [230, 67] width 158 height 10
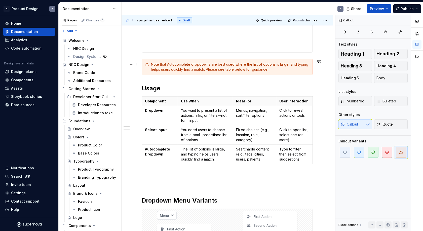
click at [216, 65] on div "Note that Autocomplete dropdowns are best used where the list of options is lar…" at bounding box center [230, 67] width 158 height 10
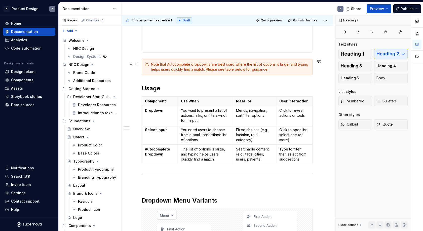
click at [215, 64] on div "Note that Autocomplete dropdowns are best used where the list of options is lar…" at bounding box center [230, 67] width 158 height 10
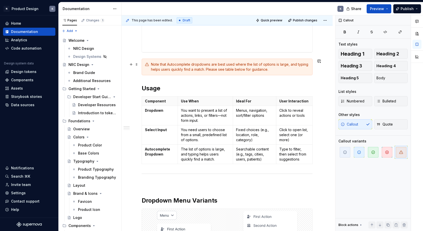
click at [209, 65] on div "Note that Autocomplete dropdowns are best used where the list of options is lar…" at bounding box center [230, 67] width 158 height 10
click at [213, 64] on div "Note that Autocomplete dropdown are best used where the list of options is larg…" at bounding box center [230, 67] width 158 height 10
click at [168, 65] on div "Note that Autocomplete dropdown is best used where the list of options is large…" at bounding box center [230, 67] width 158 height 10
click at [174, 63] on div "Note that an Autocomplete dropdown is best used where the list of options is la…" at bounding box center [230, 67] width 158 height 10
click at [309, 21] on span "Publish changes" at bounding box center [305, 20] width 24 height 4
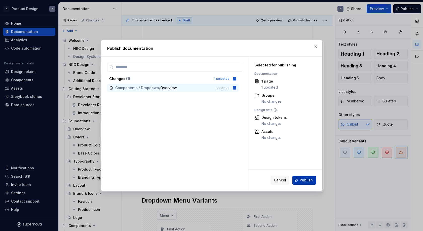
click at [306, 179] on span "Publish" at bounding box center [306, 180] width 13 height 5
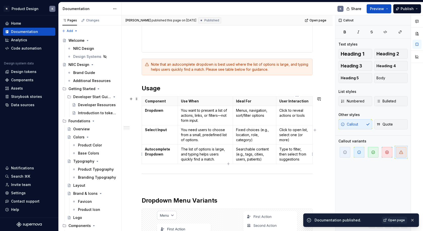
type textarea "*"
click at [380, 220] on span "Open page" at bounding box center [396, 220] width 17 height 4
